Goal: Find specific page/section: Find specific page/section

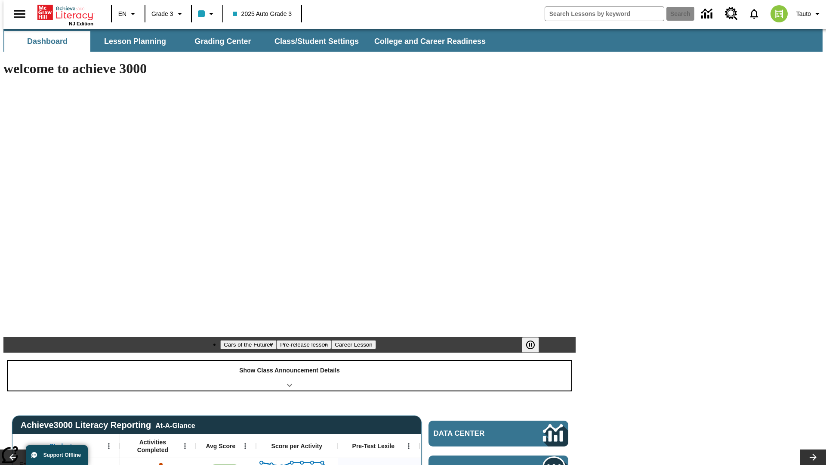
click at [289, 360] on div "Show Class Announcement Details" at bounding box center [290, 375] width 564 height 30
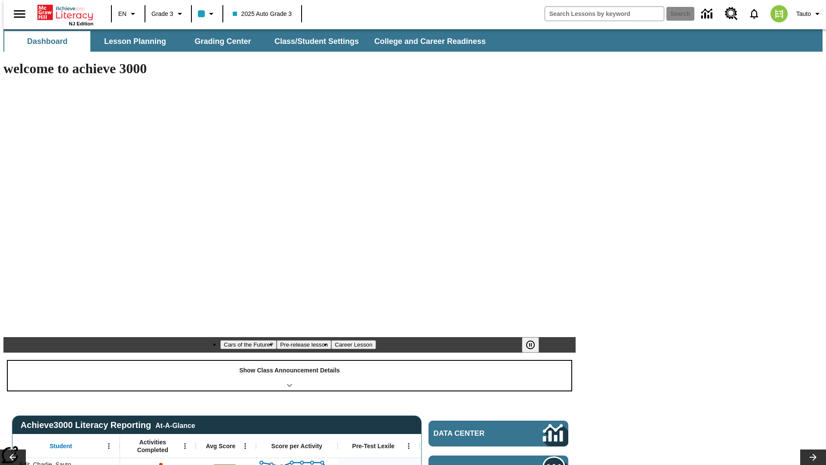
click at [289, 360] on div "Show Class Announcement Details" at bounding box center [290, 375] width 564 height 30
